Goal: Check status: Check status

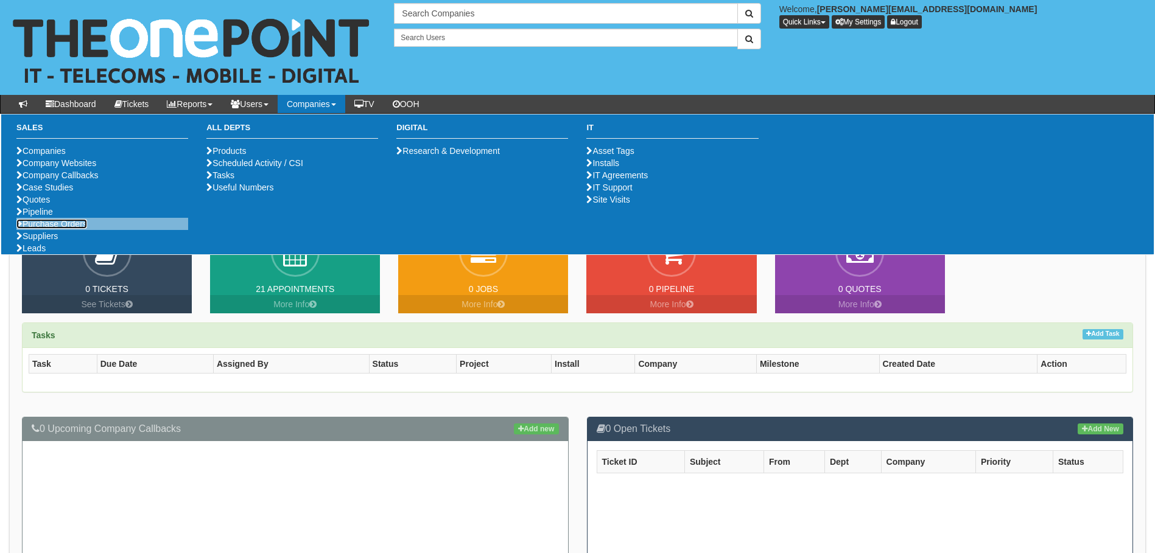
click at [33, 229] on link "Purchase Orders" at bounding box center [51, 224] width 71 height 10
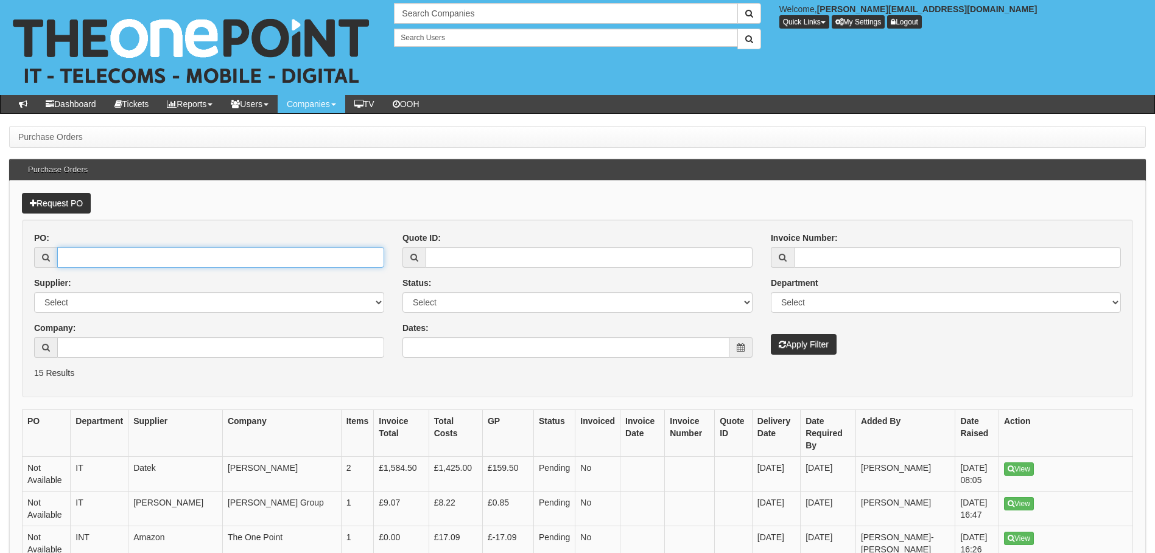
click at [205, 260] on input "PO:" at bounding box center [220, 257] width 327 height 21
paste input "19279"
type input "19279"
click at [771, 334] on button "Apply Filter" at bounding box center [804, 344] width 66 height 21
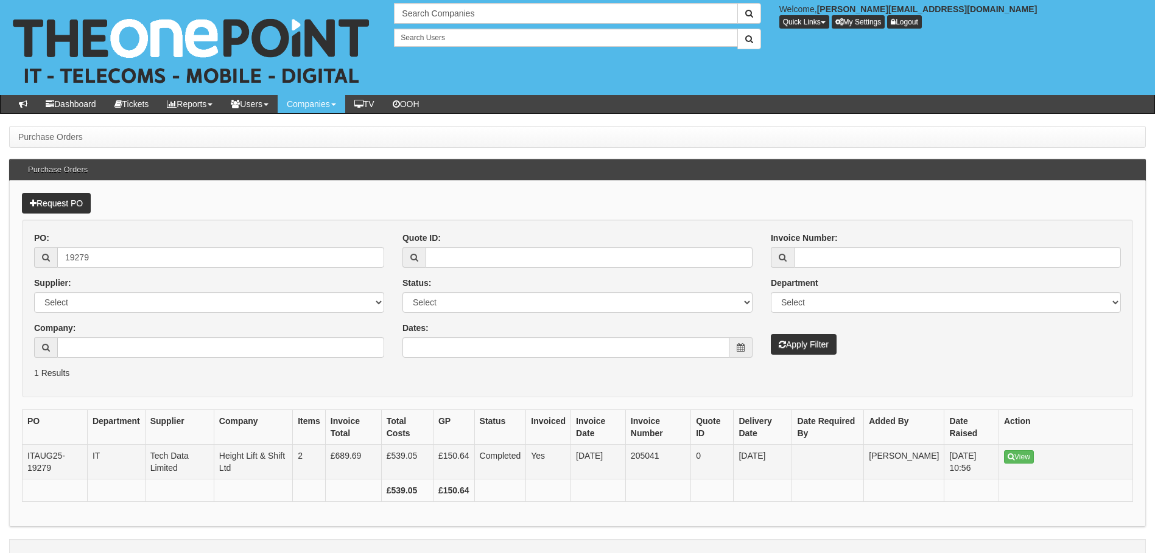
scroll to position [23, 0]
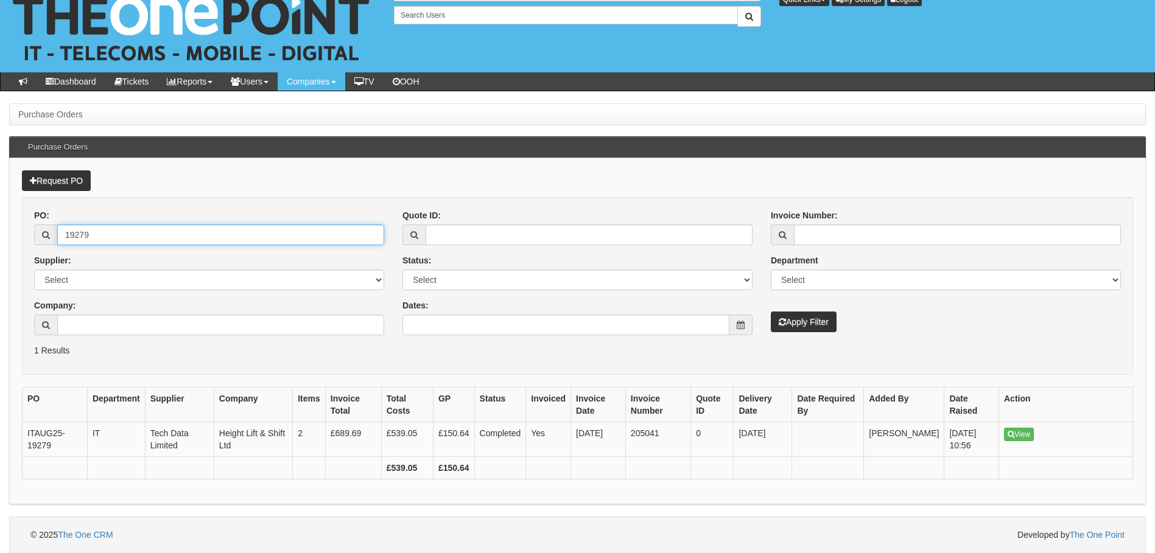
drag, startPoint x: 171, startPoint y: 239, endPoint x: 23, endPoint y: 237, distance: 148.6
click at [23, 237] on form "PO: 19279 Supplier: Select 123 REG.co.uk 1Password 3 4Gon AA Jones Electric Ltd…" at bounding box center [577, 286] width 1111 height 178
paste input "344"
type input "19344"
click at [771, 312] on button "Apply Filter" at bounding box center [804, 322] width 66 height 21
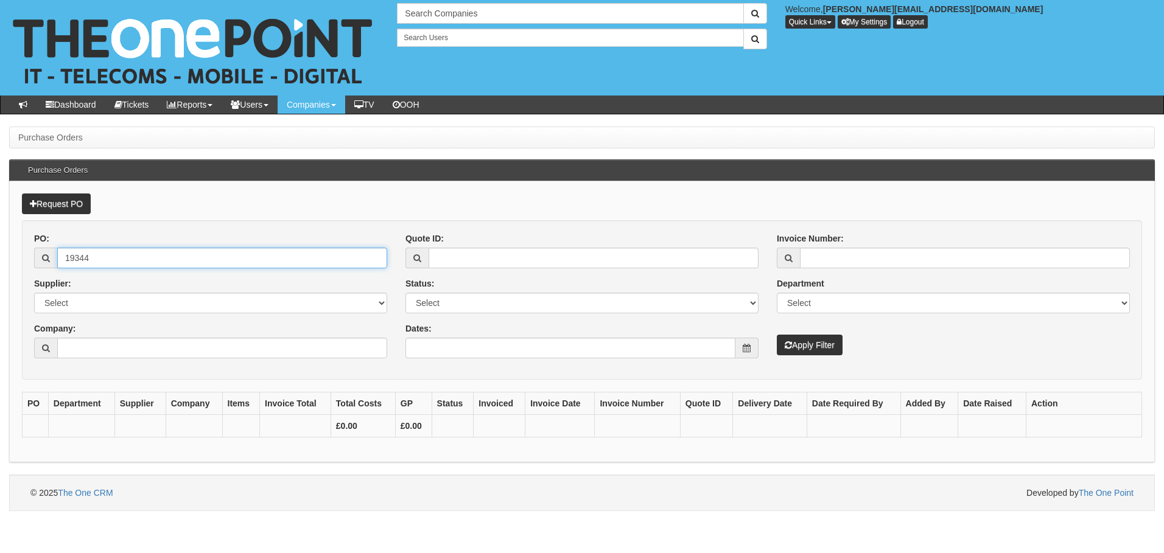
click at [117, 256] on input "19344" at bounding box center [222, 258] width 330 height 21
type input "19344"
click at [777, 335] on button "Apply Filter" at bounding box center [810, 345] width 66 height 21
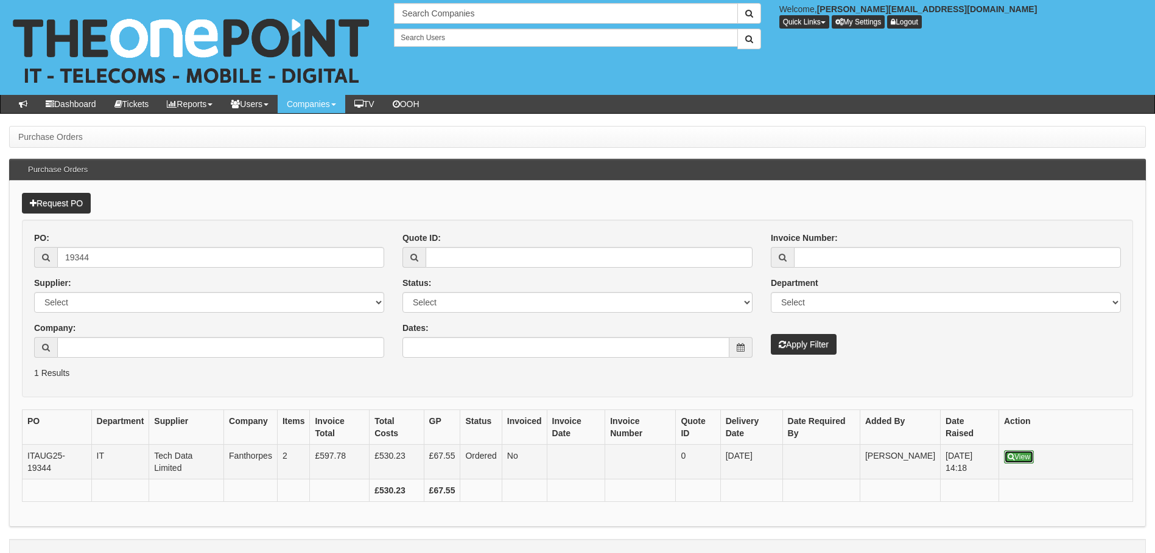
click at [1013, 463] on link "View" at bounding box center [1019, 457] width 30 height 13
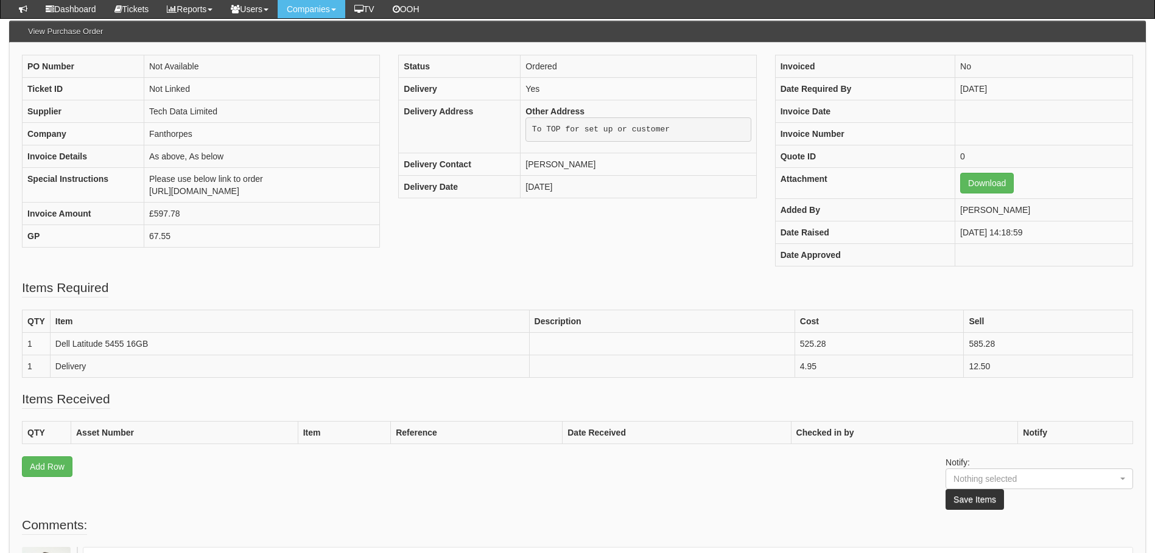
scroll to position [81, 0]
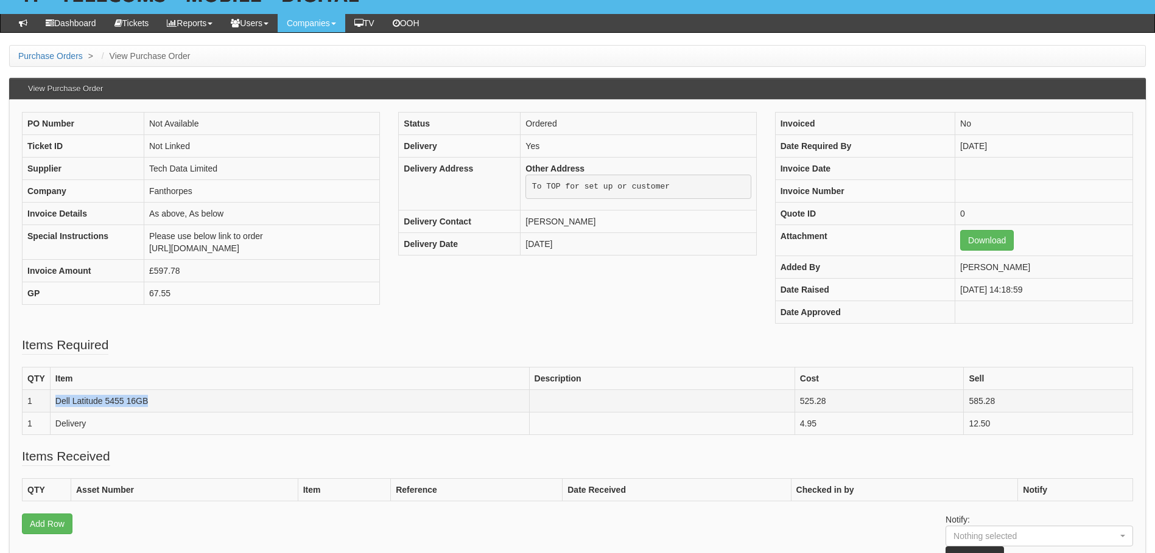
drag, startPoint x: 54, startPoint y: 403, endPoint x: 152, endPoint y: 406, distance: 98.1
click at [152, 406] on td "Dell Latitude 5455 16GB" at bounding box center [289, 401] width 479 height 23
drag, startPoint x: 152, startPoint y: 406, endPoint x: 130, endPoint y: 396, distance: 24.5
copy td "Dell Latitude 5455 16GB"
click at [69, 55] on link "Purchase Orders" at bounding box center [50, 56] width 65 height 10
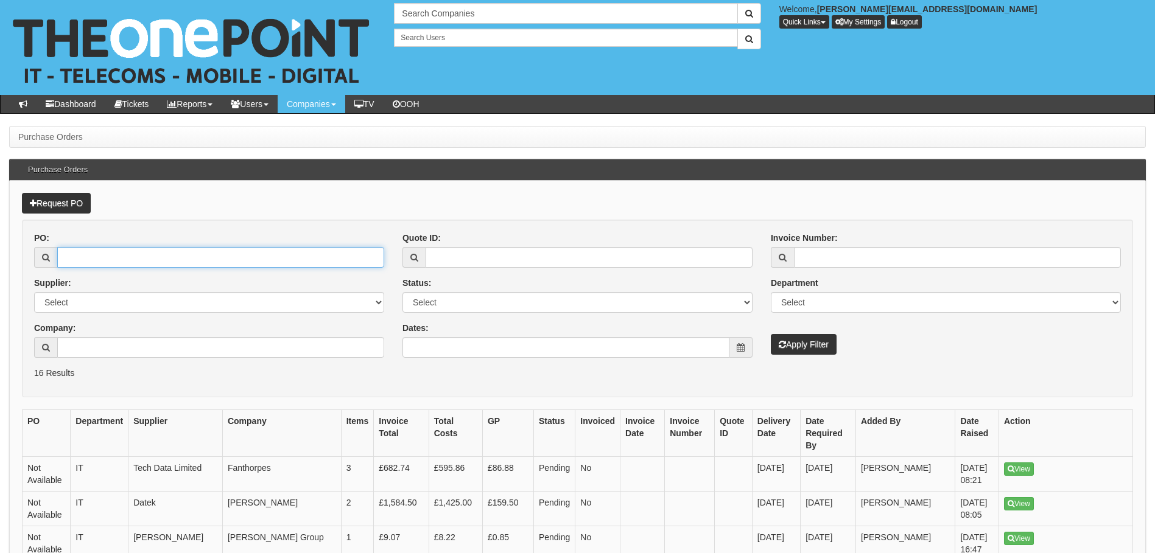
click at [124, 257] on input "PO:" at bounding box center [220, 257] width 327 height 21
paste input "19343"
type input "19343"
click at [771, 334] on button "Apply Filter" at bounding box center [804, 344] width 66 height 21
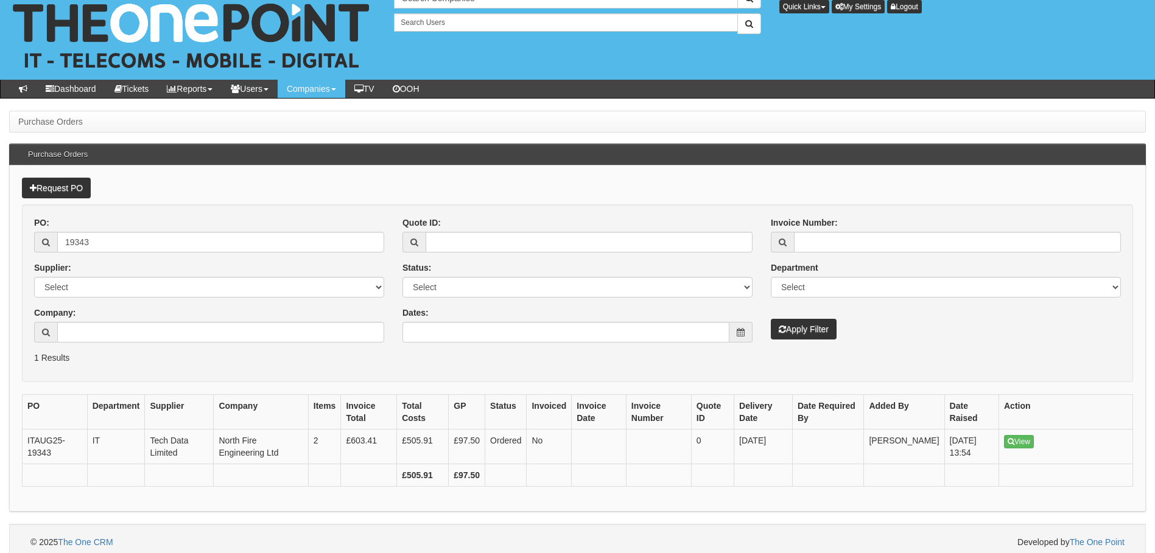
scroll to position [23, 0]
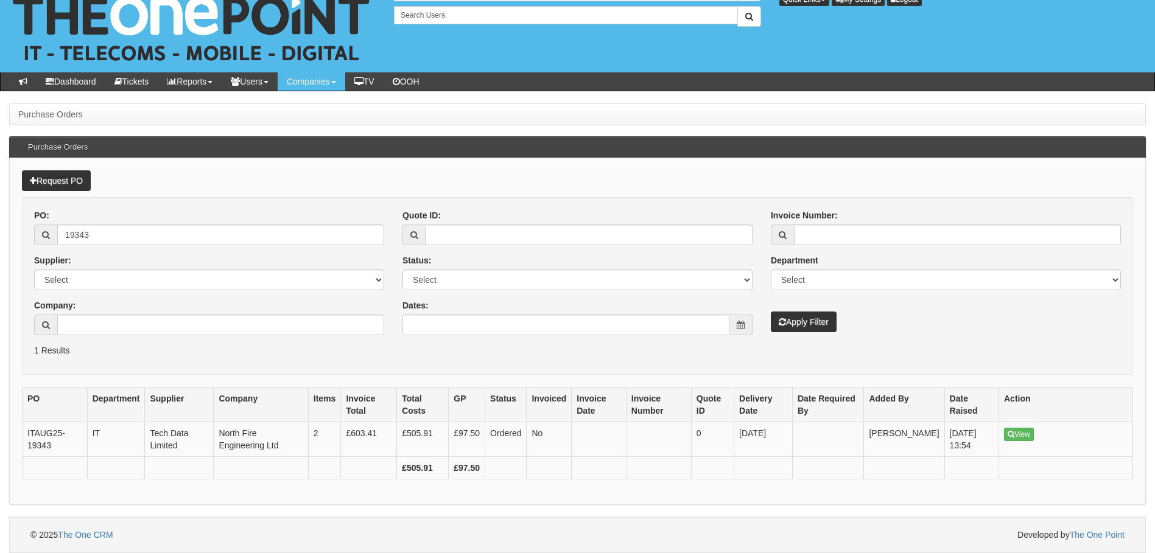
click at [241, 421] on th "Company" at bounding box center [261, 405] width 94 height 35
click at [366, 430] on td "£603.41" at bounding box center [369, 440] width 56 height 35
click at [995, 428] on td "20th Aug 2025 13:54" at bounding box center [971, 440] width 54 height 35
click at [1004, 428] on link "View" at bounding box center [1019, 434] width 30 height 13
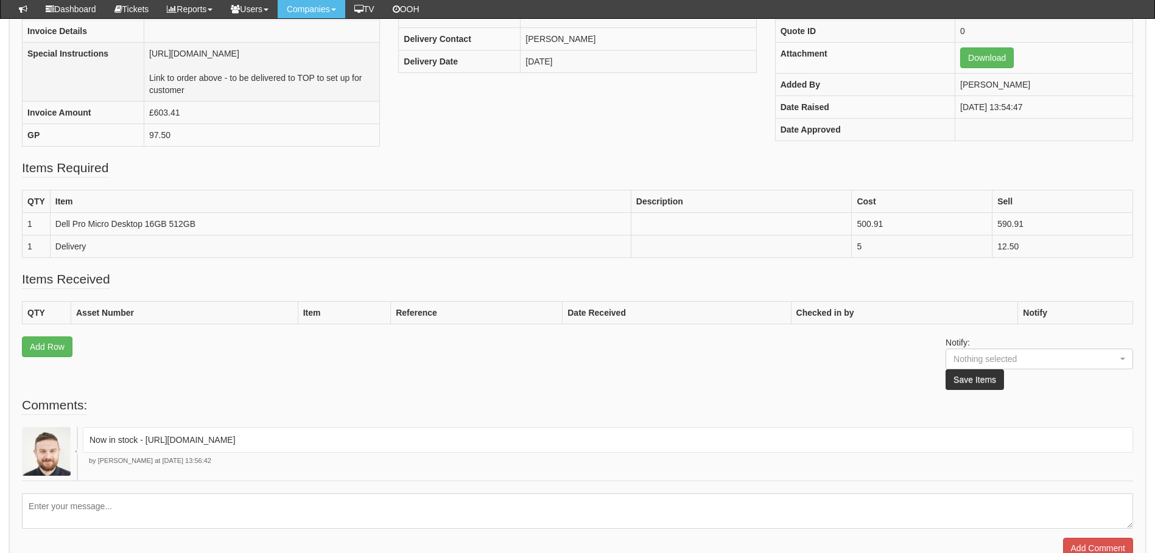
scroll to position [284, 0]
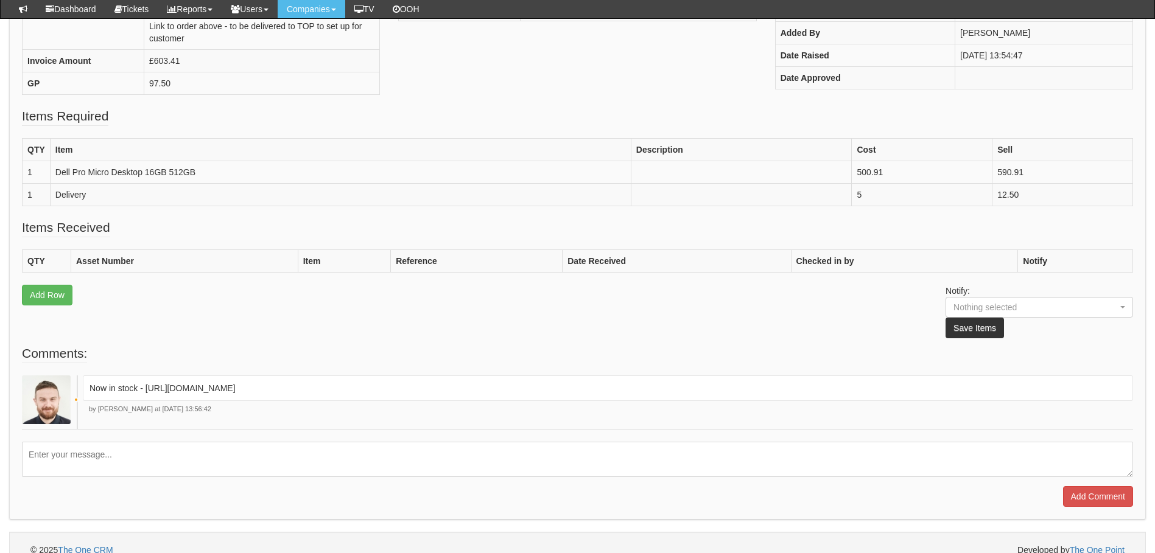
click at [661, 394] on p "Now in stock - https://halo.theonepoint.co.uk/tickets?area=18&mainview=myviews&…" at bounding box center [608, 388] width 1037 height 12
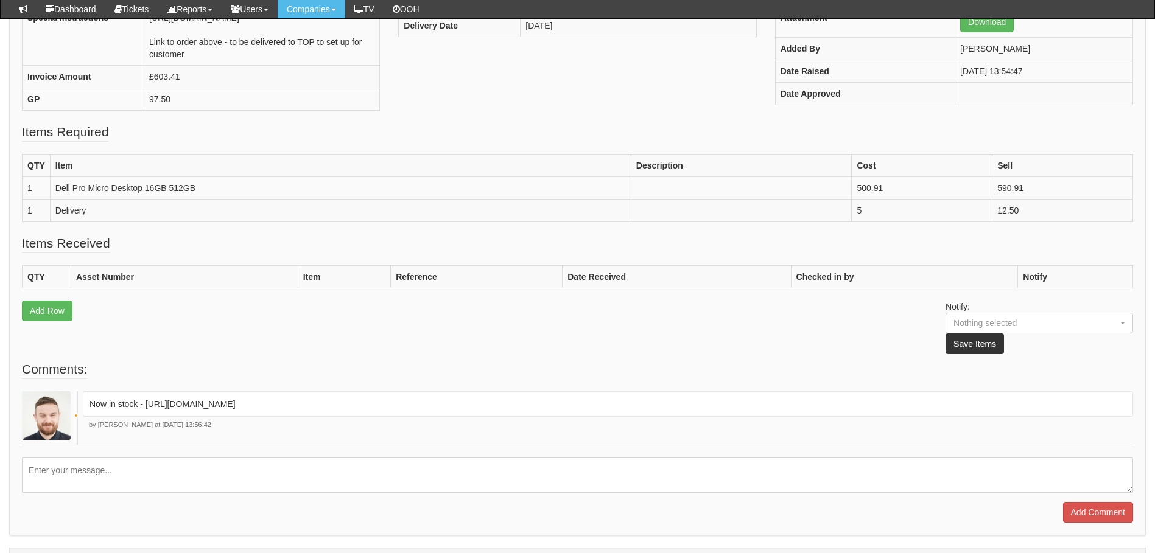
scroll to position [244, 0]
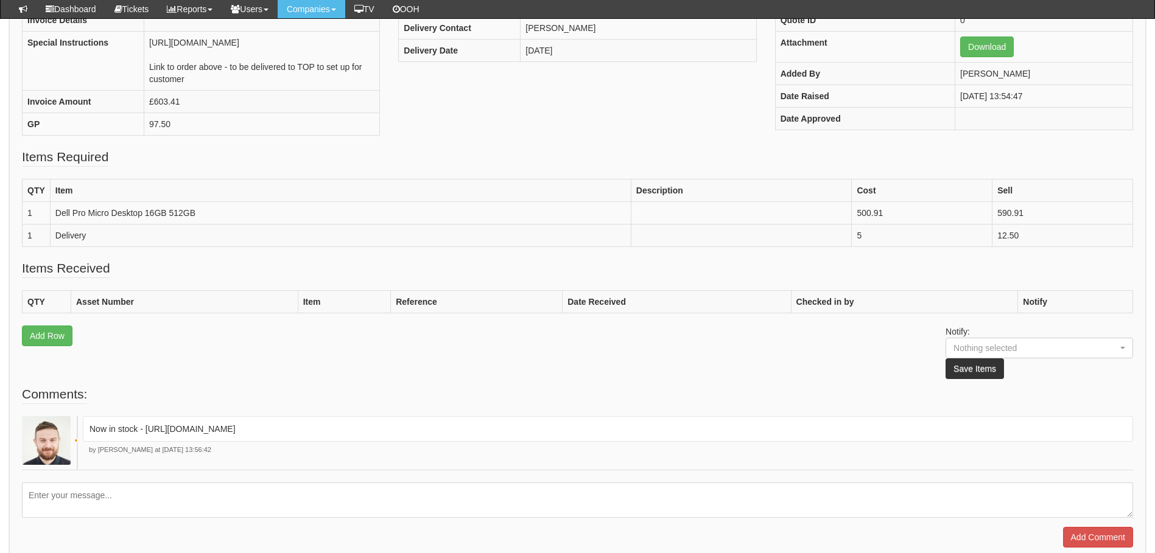
drag, startPoint x: 664, startPoint y: 390, endPoint x: 673, endPoint y: 424, distance: 35.9
copy p "419896"
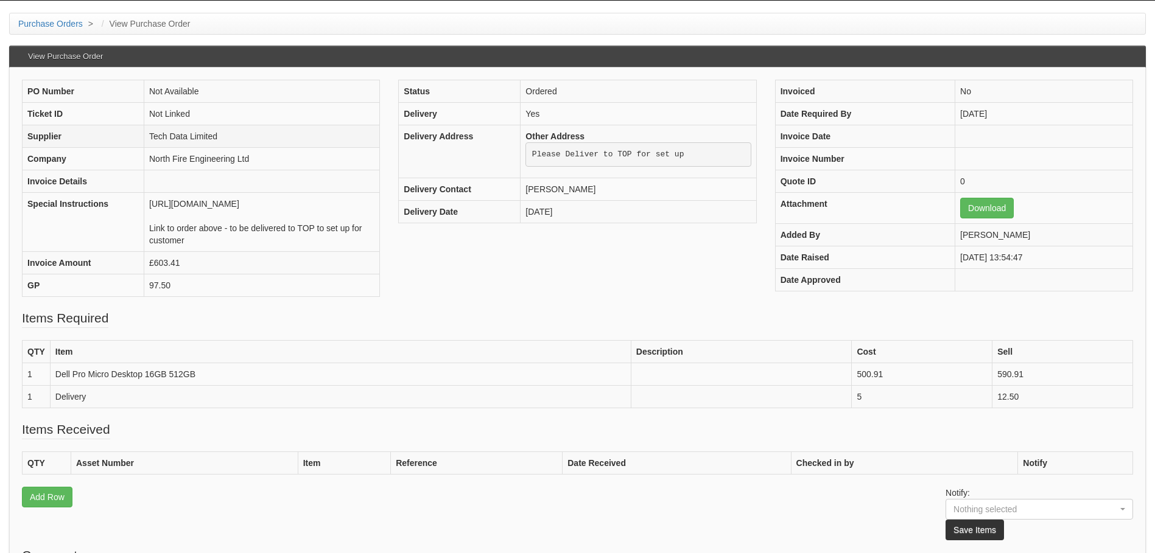
scroll to position [122, 0]
